Goal: Task Accomplishment & Management: Use online tool/utility

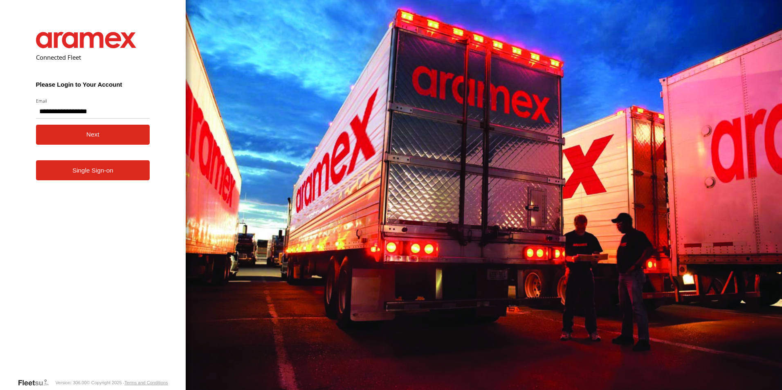
type input "**********"
click at [41, 136] on button "Next" at bounding box center [93, 135] width 114 height 20
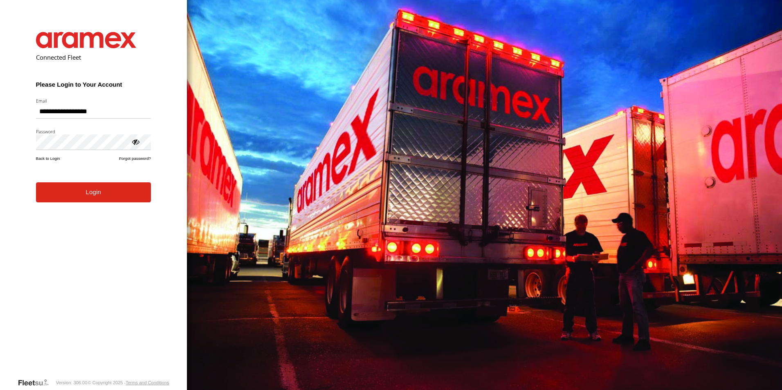
click at [104, 202] on button "Login" at bounding box center [93, 192] width 115 height 20
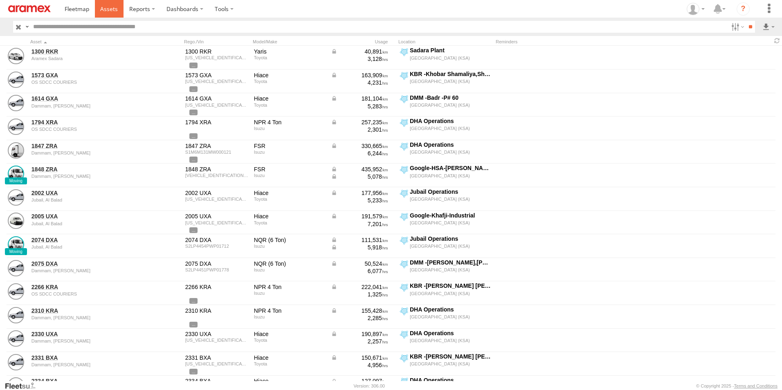
click at [110, 9] on span at bounding box center [109, 9] width 18 height 8
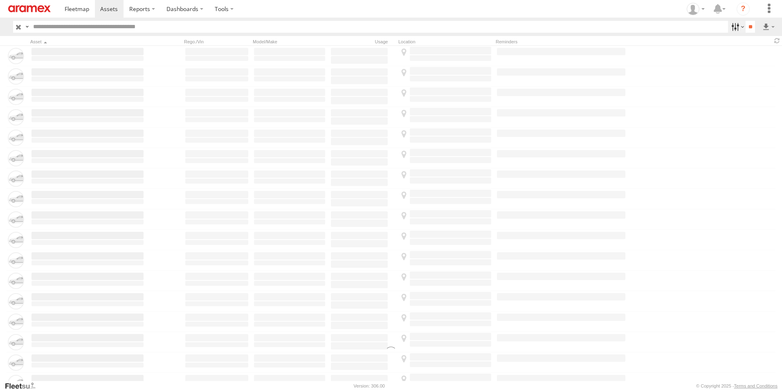
click at [733, 26] on label at bounding box center [737, 27] width 18 height 12
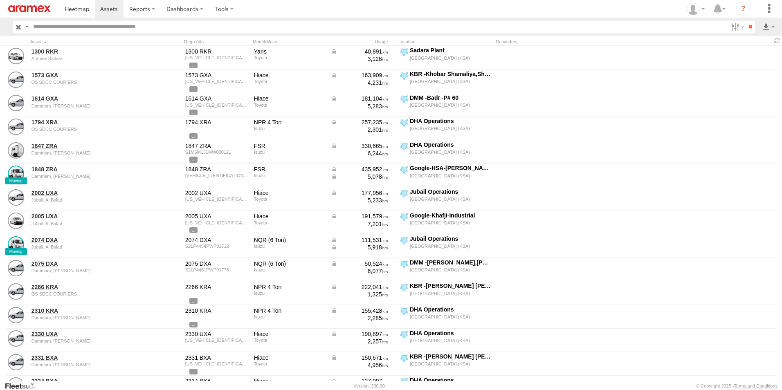
click at [0, 0] on span "[GEOGRAPHIC_DATA] (KSA)" at bounding box center [0, 0] width 0 height 0
click at [0, 0] on span "DHA - Dharan" at bounding box center [0, 0] width 0 height 0
click at [0, 0] on span "DHA Logistics" at bounding box center [0, 0] width 0 height 0
click at [0, 0] on span "Defleeted Vehicles DHA" at bounding box center [0, 0] width 0 height 0
click at [747, 28] on input "**" at bounding box center [749, 27] width 9 height 12
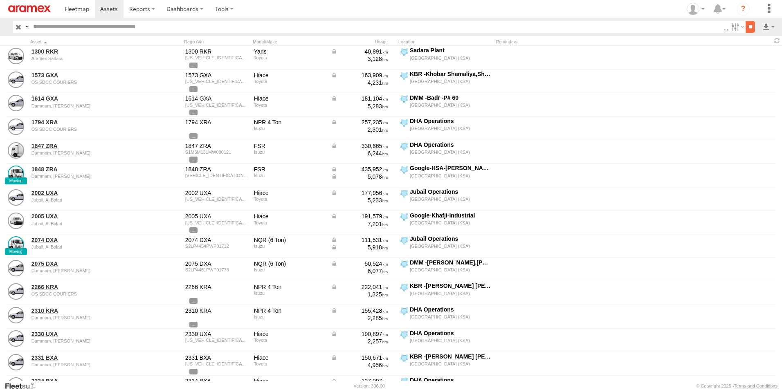
scroll to position [0, 0]
click at [764, 26] on label at bounding box center [768, 27] width 14 height 12
click at [758, 55] on label at bounding box center [747, 56] width 50 height 12
click at [0, 0] on label "Asset ID" at bounding box center [0, 0] width 0 height 0
click at [0, 0] on label "Registration" at bounding box center [0, 0] width 0 height 0
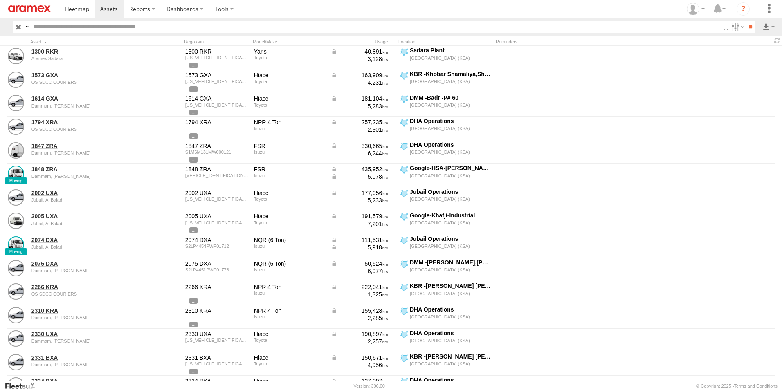
click at [0, 0] on label "VIN" at bounding box center [0, 0] width 0 height 0
click at [0, 0] on label "ODO" at bounding box center [0, 0] width 0 height 0
click at [0, 0] on label "Reminders" at bounding box center [0, 0] width 0 height 0
click at [0, 0] on label "Street Number" at bounding box center [0, 0] width 0 height 0
click at [0, 0] on label "Street Name / Fence Name" at bounding box center [0, 0] width 0 height 0
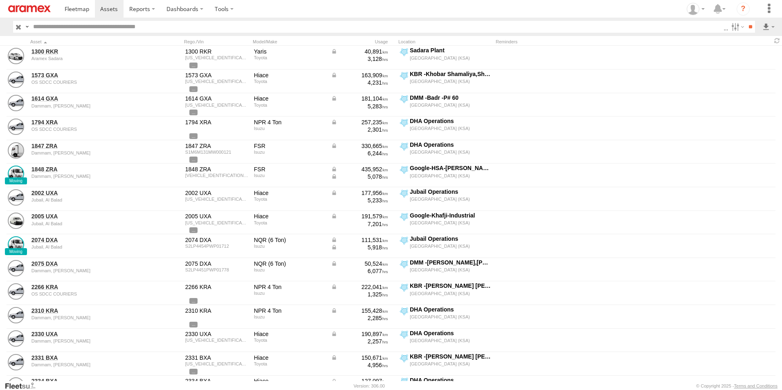
click at [0, 0] on label "Suburb / City" at bounding box center [0, 0] width 0 height 0
click at [0, 0] on label "Postcode / Zipcode" at bounding box center [0, 0] width 0 height 0
click at [0, 0] on label "State" at bounding box center [0, 0] width 0 height 0
drag, startPoint x: 107, startPoint y: 262, endPoint x: 108, endPoint y: 275, distance: 13.2
click at [0, 0] on label "Latitude" at bounding box center [0, 0] width 0 height 0
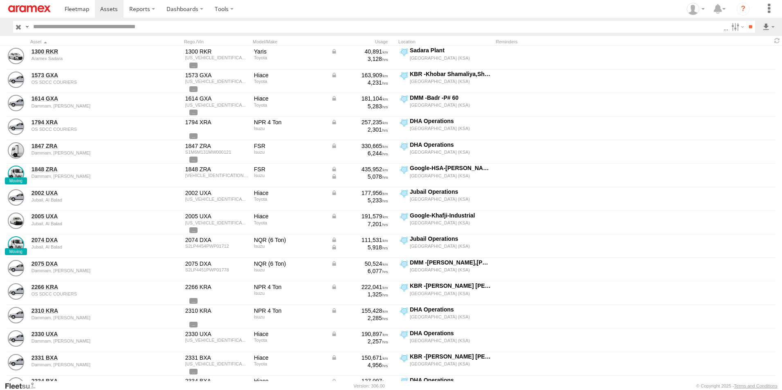
click at [0, 0] on label "Longitude" at bounding box center [0, 0] width 0 height 0
drag, startPoint x: 110, startPoint y: 320, endPoint x: 110, endPoint y: 327, distance: 7.0
click at [0, 0] on label "First Name" at bounding box center [0, 0] width 0 height 0
click at [0, 0] on label "Last Name" at bounding box center [0, 0] width 0 height 0
click at [0, 0] on button "Export" at bounding box center [0, 0] width 0 height 0
